Goal: Task Accomplishment & Management: Complete application form

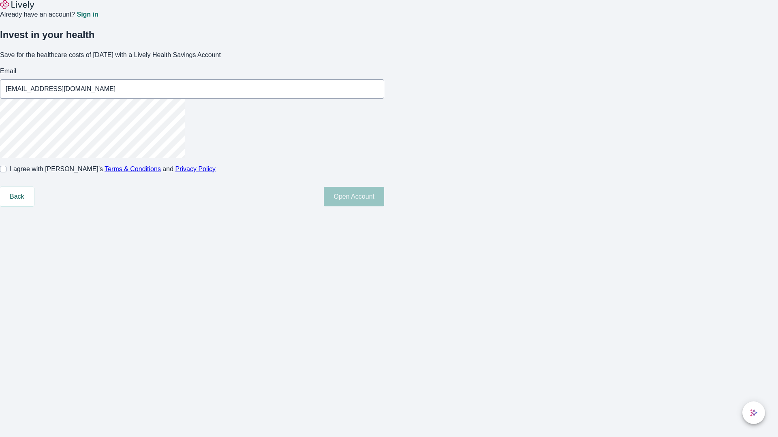
click at [6, 173] on input "I agree with Lively’s Terms & Conditions and Privacy Policy" at bounding box center [3, 169] width 6 height 6
checkbox input "true"
click at [384, 207] on button "Open Account" at bounding box center [354, 196] width 60 height 19
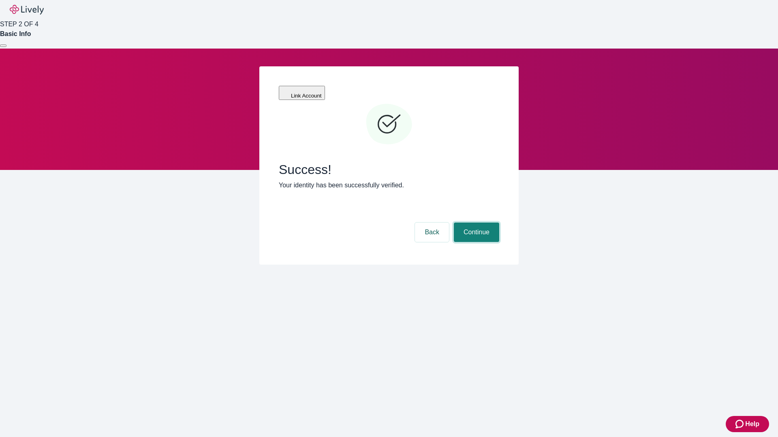
click at [475, 223] on button "Continue" at bounding box center [476, 232] width 45 height 19
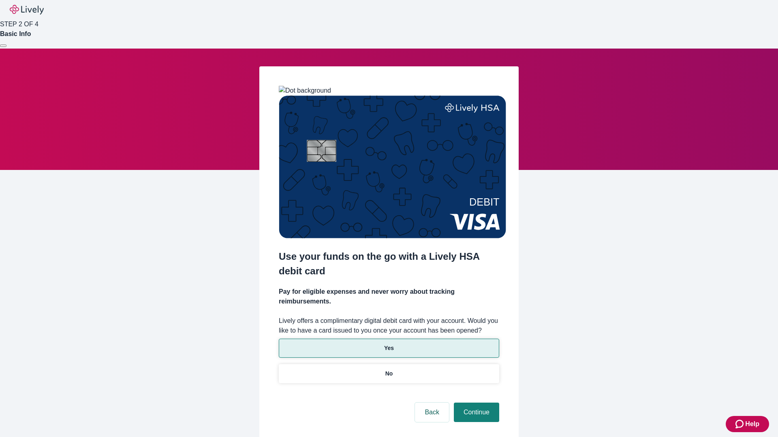
click at [388, 344] on p "Yes" at bounding box center [389, 348] width 10 height 9
click at [475, 403] on button "Continue" at bounding box center [476, 412] width 45 height 19
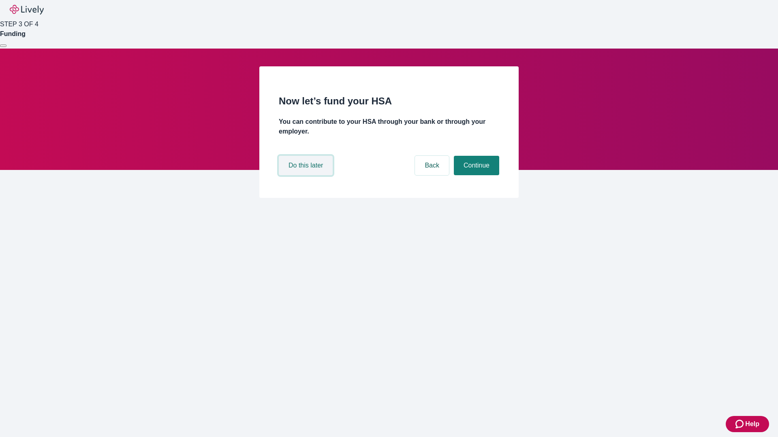
click at [307, 175] on button "Do this later" at bounding box center [306, 165] width 54 height 19
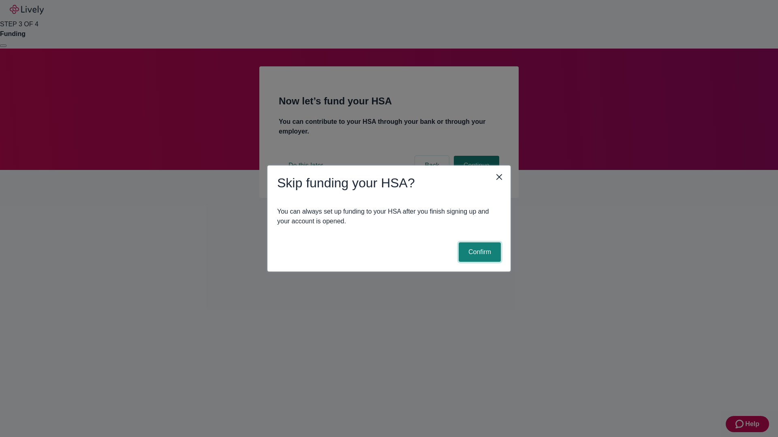
click at [478, 252] on button "Confirm" at bounding box center [479, 252] width 42 height 19
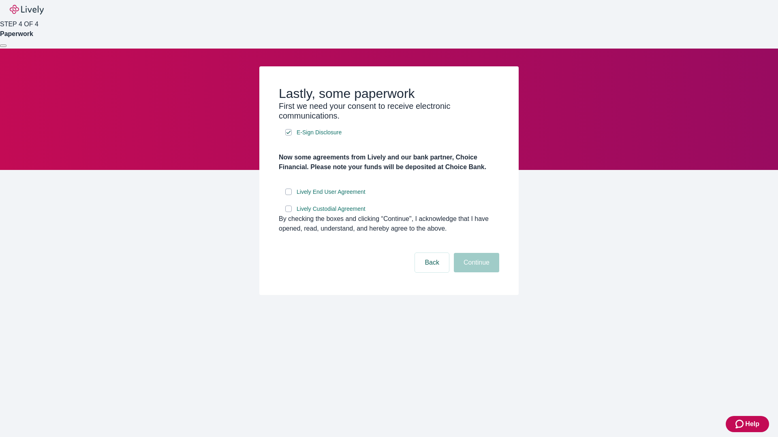
click at [288, 195] on input "Lively End User Agreement" at bounding box center [288, 192] width 6 height 6
checkbox input "true"
click at [288, 212] on input "Lively Custodial Agreement" at bounding box center [288, 209] width 6 height 6
checkbox input "true"
click at [475, 273] on button "Continue" at bounding box center [476, 262] width 45 height 19
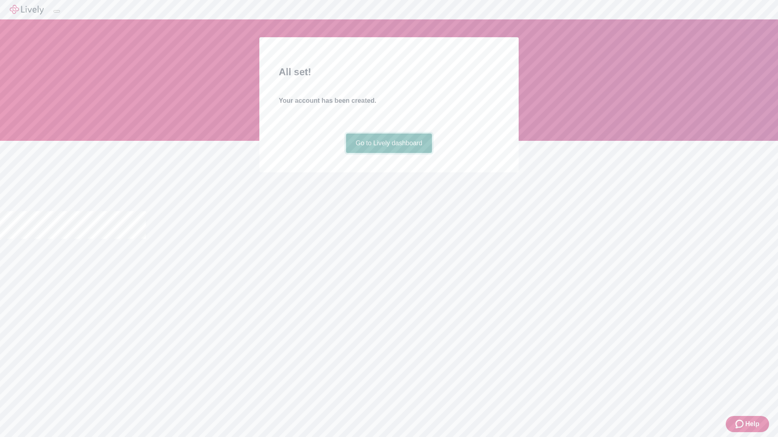
click at [388, 153] on link "Go to Lively dashboard" at bounding box center [389, 143] width 86 height 19
